Goal: Information Seeking & Learning: Compare options

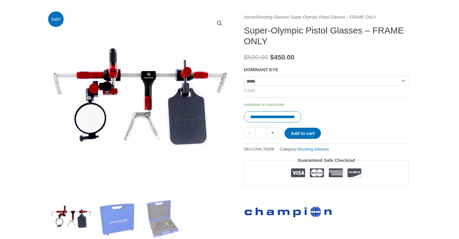
scroll to position [71, 0]
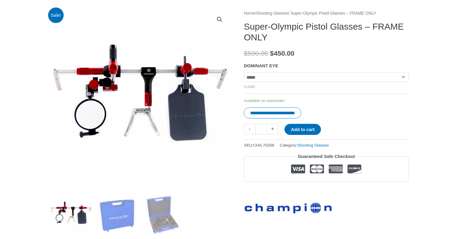
click at [244, 72] on select "**********" at bounding box center [326, 77] width 165 height 10
select select "****"
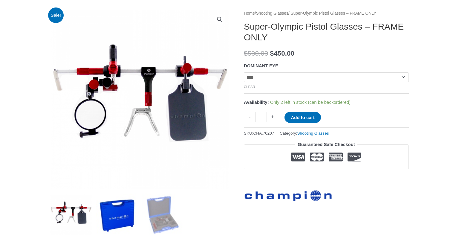
click at [118, 206] on img at bounding box center [117, 214] width 42 height 42
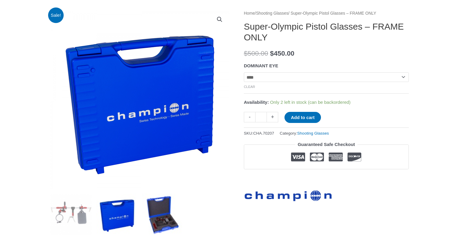
click at [152, 216] on img at bounding box center [163, 214] width 42 height 42
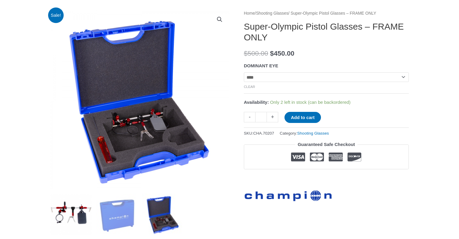
click at [78, 221] on img at bounding box center [71, 214] width 42 height 42
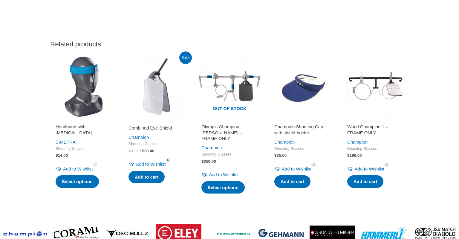
scroll to position [649, 0]
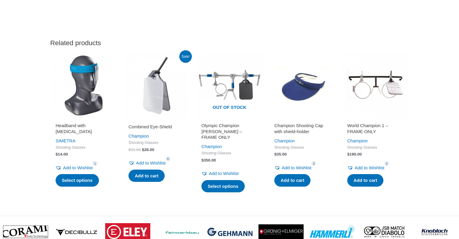
click at [361, 126] on h2 "World Champion 1 – FRAME ONLY" at bounding box center [375, 129] width 56 height 12
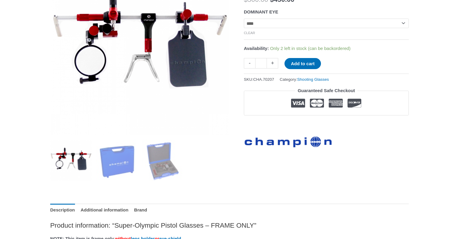
scroll to position [126, 0]
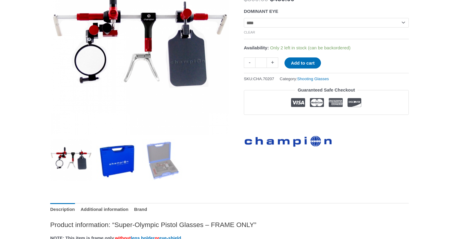
click at [110, 157] on img at bounding box center [117, 160] width 42 height 42
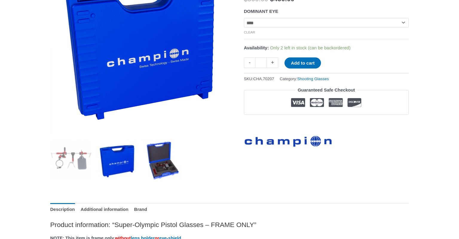
click at [158, 162] on img at bounding box center [163, 160] width 42 height 42
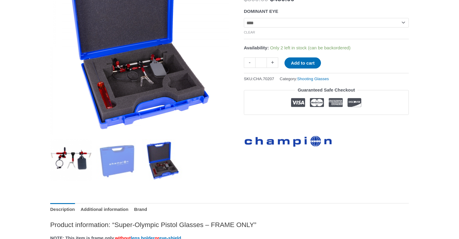
click at [84, 163] on img at bounding box center [71, 160] width 42 height 42
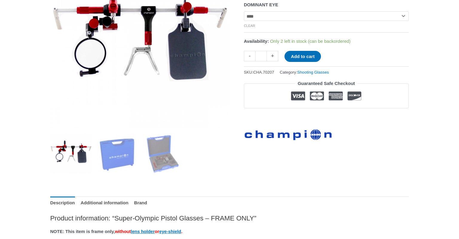
scroll to position [0, 0]
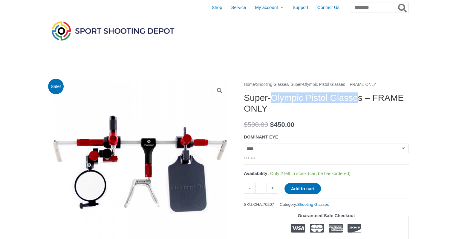
drag, startPoint x: 276, startPoint y: 99, endPoint x: 371, endPoint y: 94, distance: 95.7
click at [371, 94] on h1 "Super-Olympic Pistol Glasses – FRAME ONLY" at bounding box center [326, 103] width 165 height 22
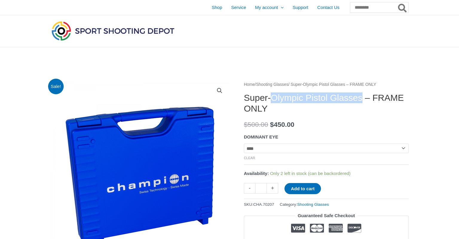
copy h1 "Olympic Pistol Glasses"
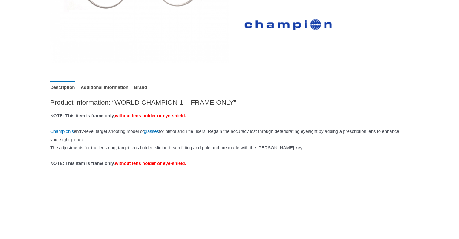
scroll to position [200, 0]
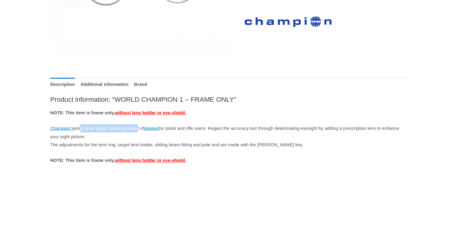
drag, startPoint x: 84, startPoint y: 128, endPoint x: 150, endPoint y: 128, distance: 66.0
click at [150, 128] on div "Champion’s entry-level target shooting model of glasses for pistol and rifle us…" at bounding box center [229, 132] width 359 height 17
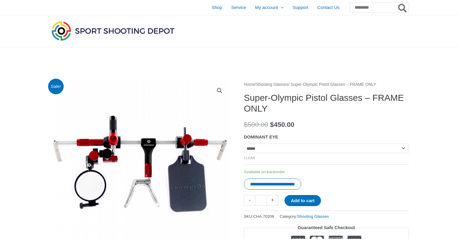
click at [118, 29] on img at bounding box center [113, 31] width 126 height 22
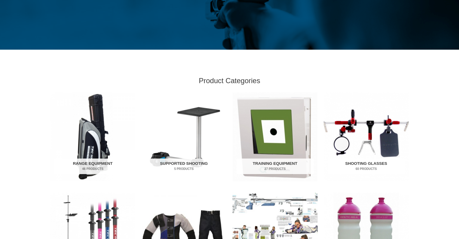
scroll to position [99, 0]
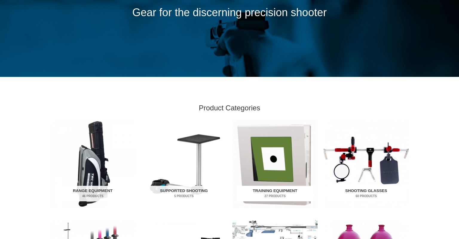
click at [271, 160] on img "Visit product category Training Equipment" at bounding box center [274, 164] width 85 height 89
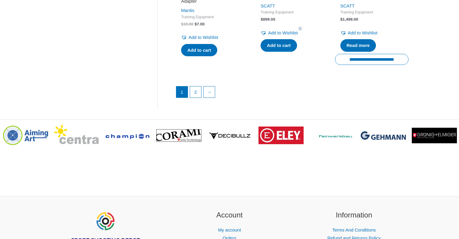
scroll to position [936, 0]
